Goal: Check status: Check status

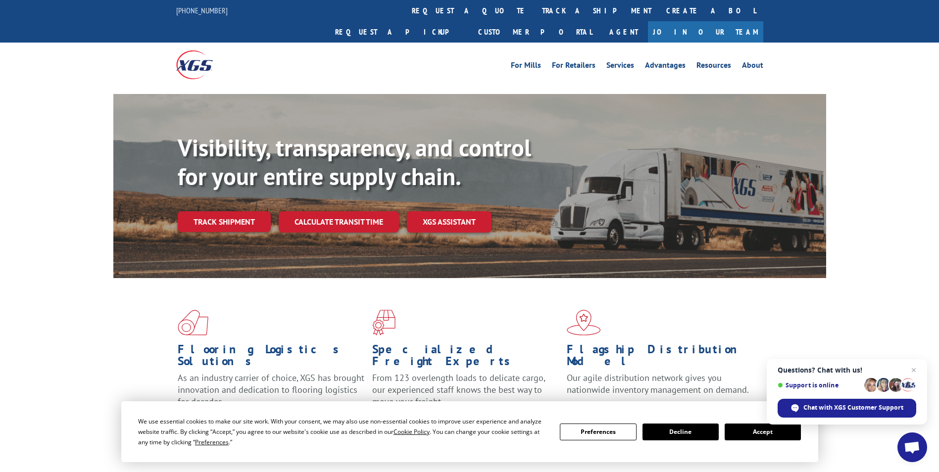
click at [876, 278] on div "Flooring Logistics Solutions As an industry carrier of choice, XGS has brought …" at bounding box center [469, 377] width 939 height 199
click at [754, 430] on button "Accept" at bounding box center [763, 432] width 76 height 17
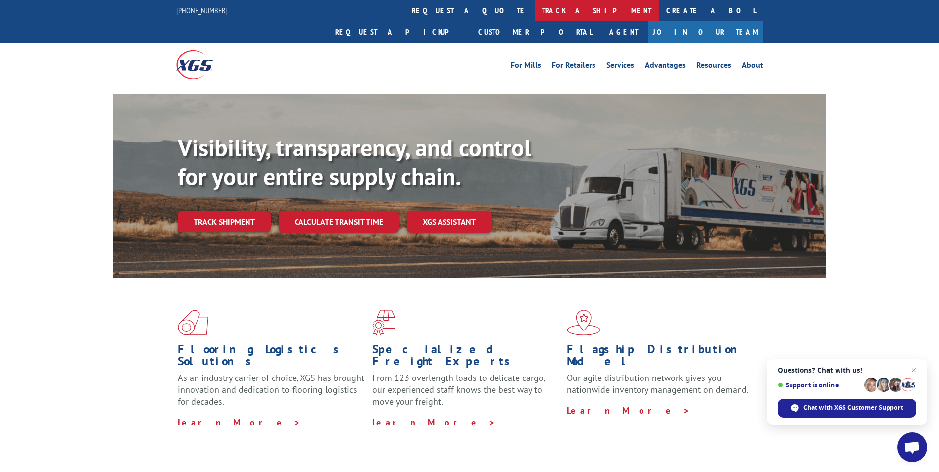
click at [535, 6] on link "track a shipment" at bounding box center [597, 10] width 124 height 21
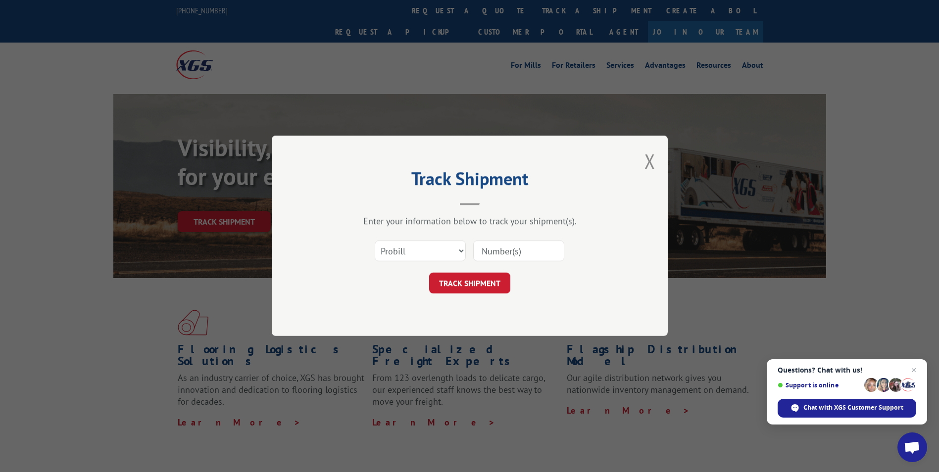
click at [514, 257] on input at bounding box center [518, 251] width 91 height 21
paste input "17564188"
type input "17564188"
click at [478, 285] on button "TRACK SHIPMENT" at bounding box center [469, 283] width 81 height 21
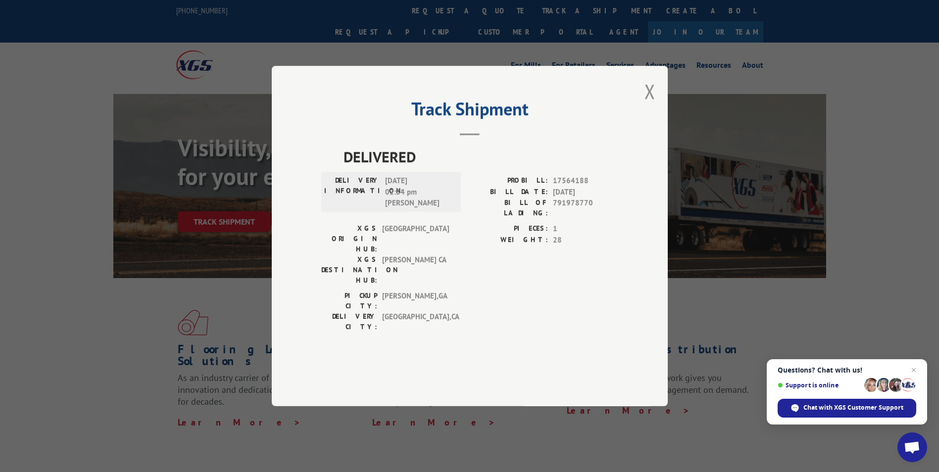
click at [4, 264] on div "Track Shipment DELIVERED DELIVERY INFORMATION: [DATE] 02:34 pm [PERSON_NAME]: 1…" at bounding box center [469, 236] width 939 height 472
click at [647, 104] on button "Close modal" at bounding box center [649, 91] width 11 height 26
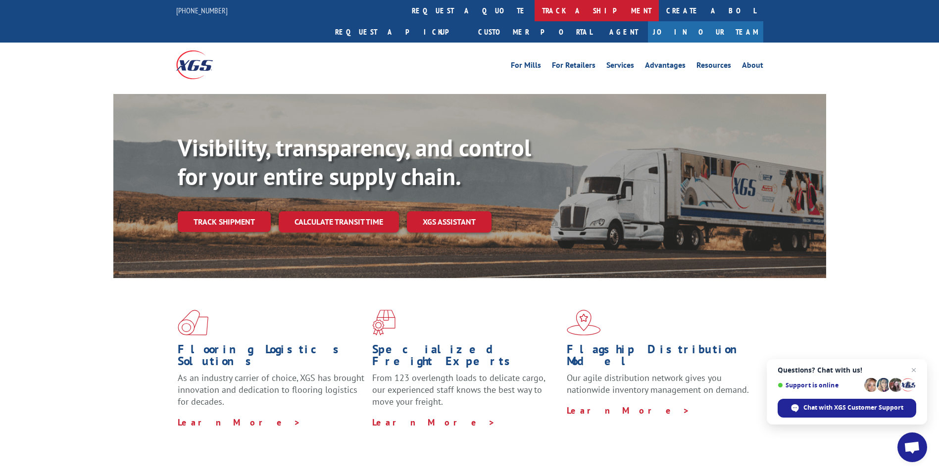
click at [535, 16] on link "track a shipment" at bounding box center [597, 10] width 124 height 21
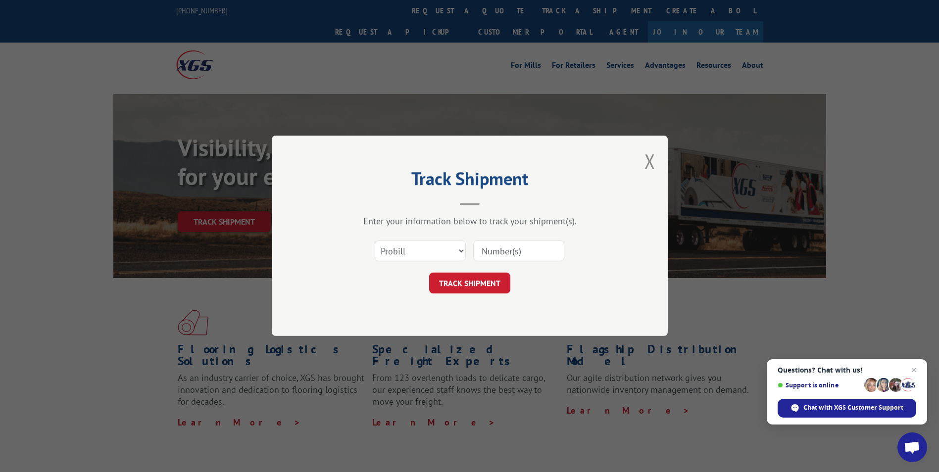
click at [524, 249] on input at bounding box center [518, 251] width 91 height 21
paste input "17566079"
type input "17566079"
click at [469, 284] on button "TRACK SHIPMENT" at bounding box center [469, 283] width 81 height 21
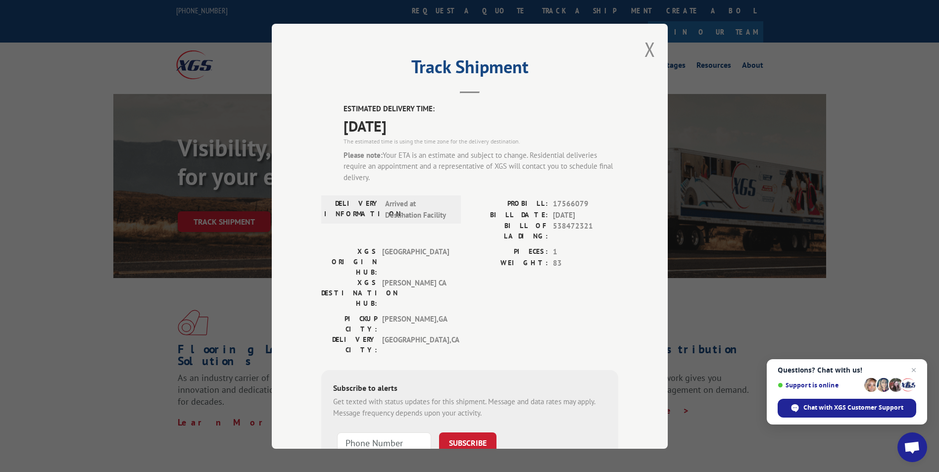
click at [509, 459] on div "Note: by providing a telephone number and submitting this form you are consenti…" at bounding box center [469, 476] width 273 height 34
click at [649, 49] on button "Close modal" at bounding box center [649, 49] width 11 height 26
